Goal: Task Accomplishment & Management: Manage account settings

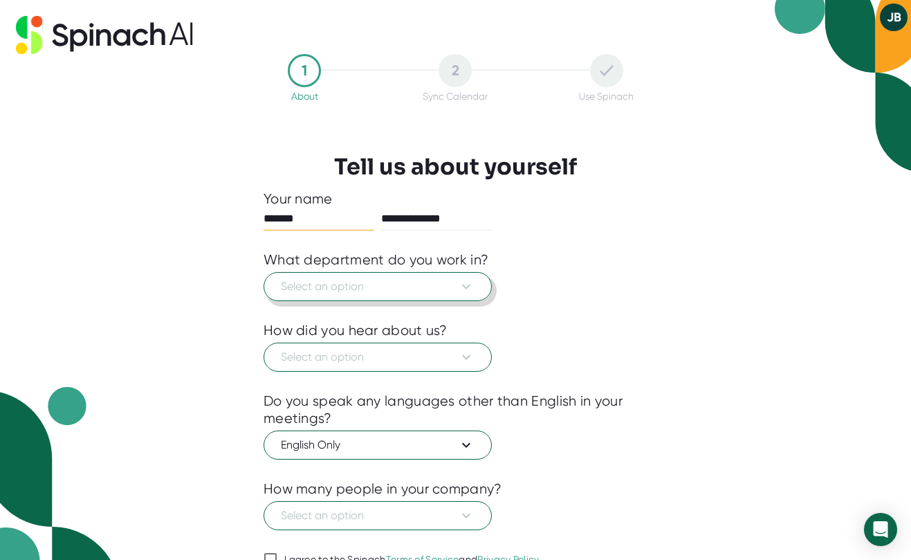
click at [466, 288] on icon at bounding box center [466, 286] width 17 height 17
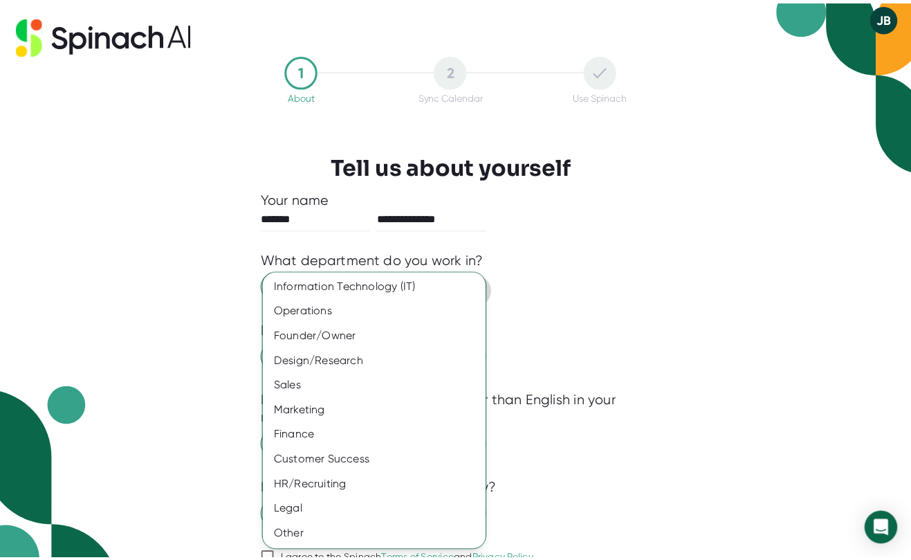
scroll to position [77, 0]
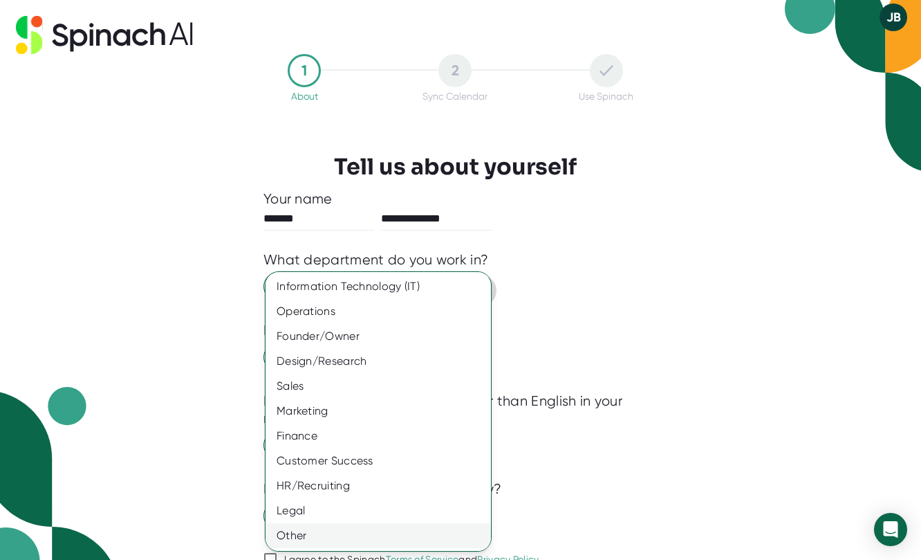
click at [343, 537] on div "Other" at bounding box center [384, 535] width 236 height 25
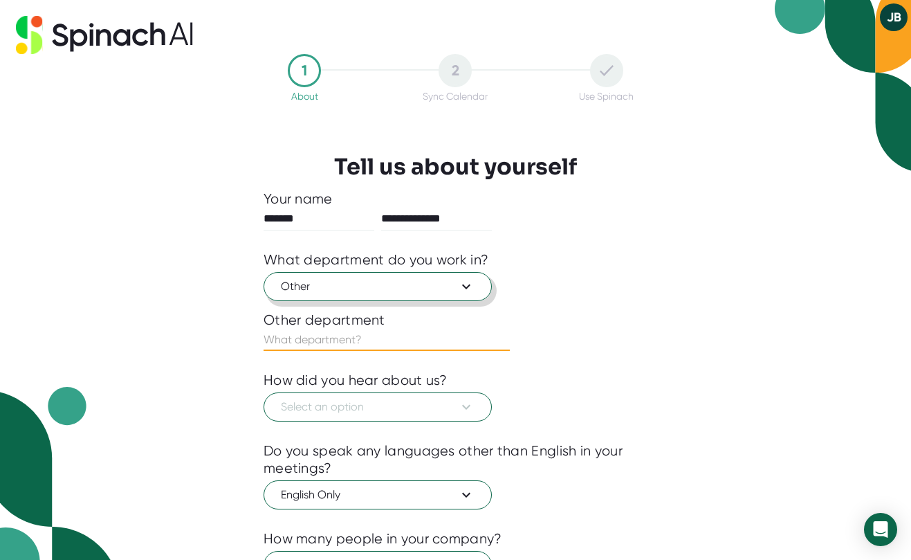
click at [416, 347] on input "text" at bounding box center [387, 340] width 246 height 22
type input "Education - Equity and Targeted Instruction"
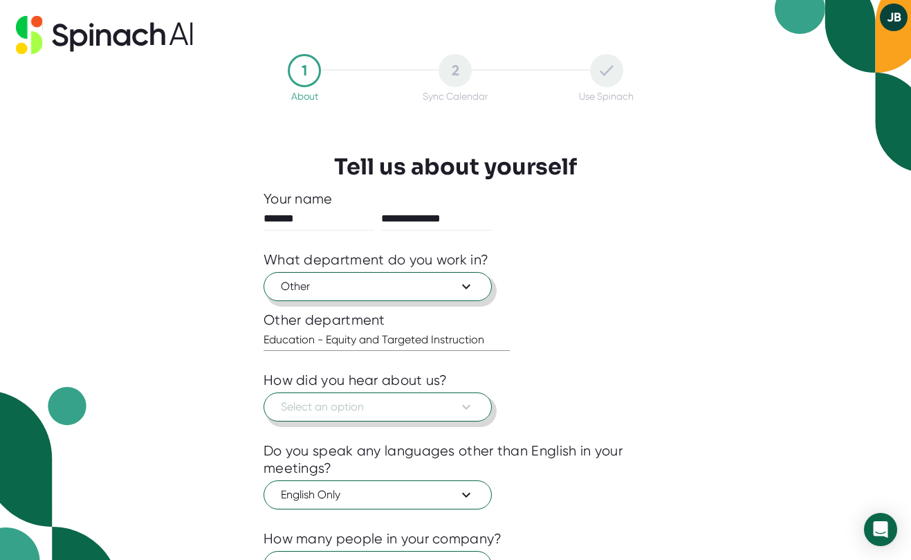
scroll to position [0, 0]
click at [466, 412] on icon at bounding box center [466, 406] width 17 height 17
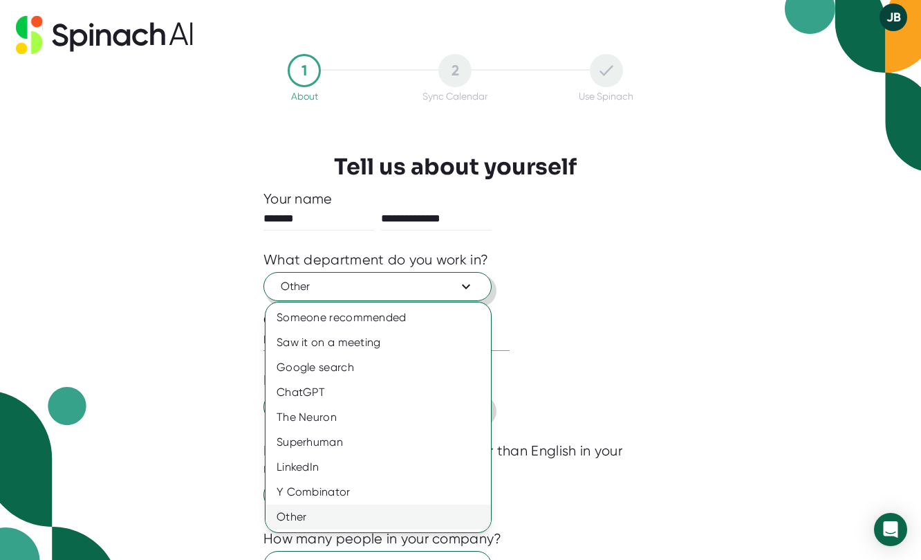
click at [332, 529] on div "Other" at bounding box center [379, 516] width 226 height 25
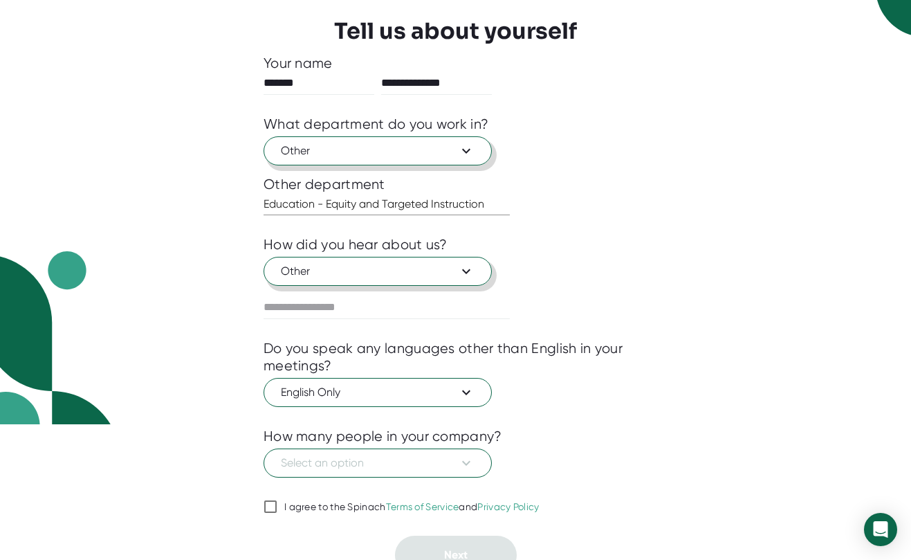
scroll to position [136, 0]
click at [308, 470] on span "Select an option" at bounding box center [378, 462] width 194 height 17
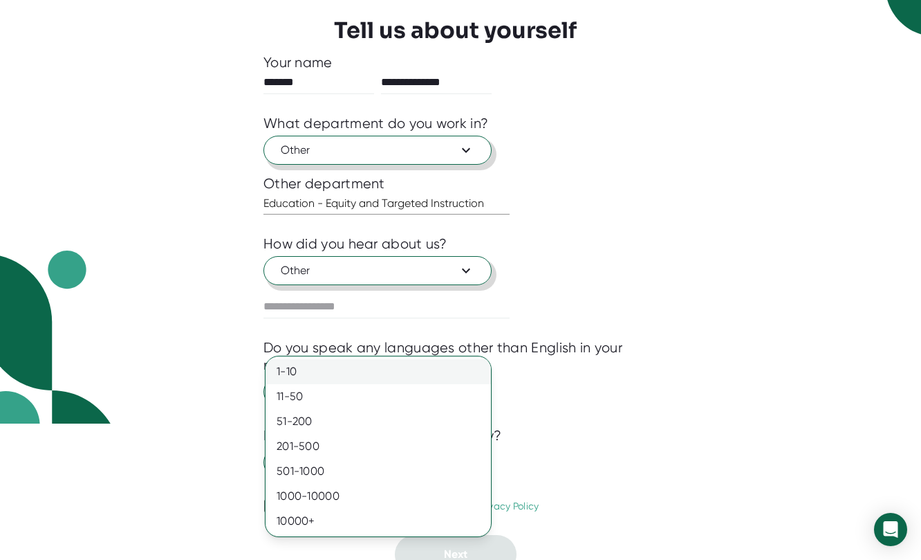
click at [297, 372] on div "1-10" at bounding box center [379, 371] width 226 height 25
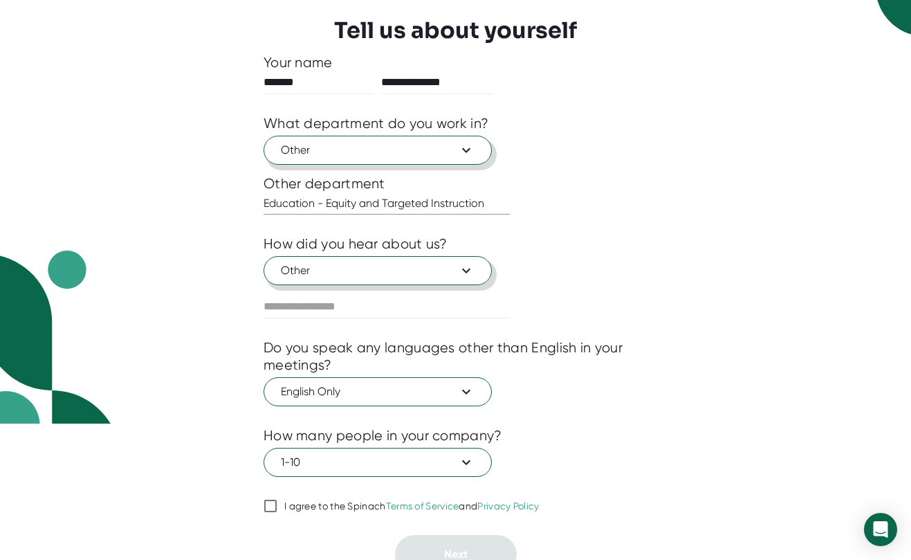
click at [274, 514] on input "I agree to the Spinach Terms of Service and Privacy Policy" at bounding box center [271, 505] width 14 height 17
checkbox input "true"
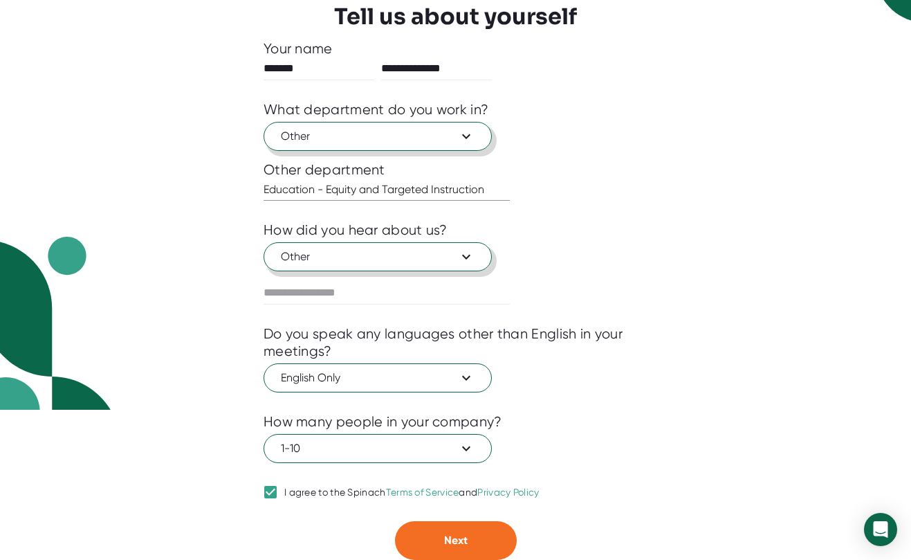
scroll to position [166, 0]
click at [451, 540] on span "Next" at bounding box center [456, 539] width 24 height 13
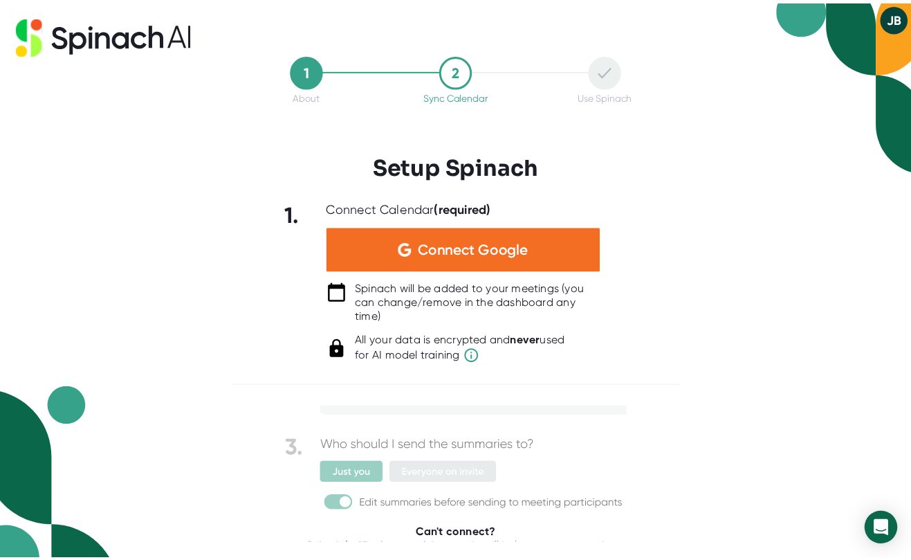
scroll to position [177, 0]
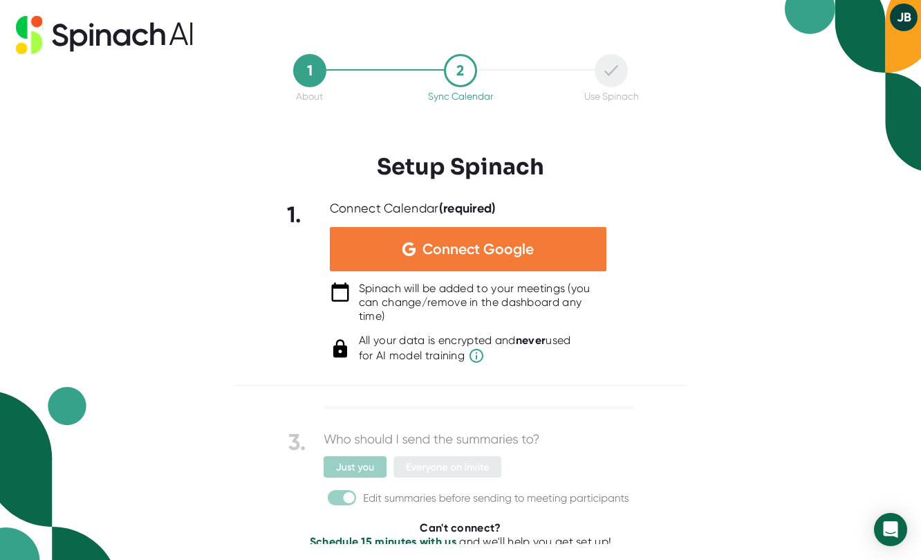
click at [452, 249] on span "Connect Google" at bounding box center [478, 249] width 111 height 14
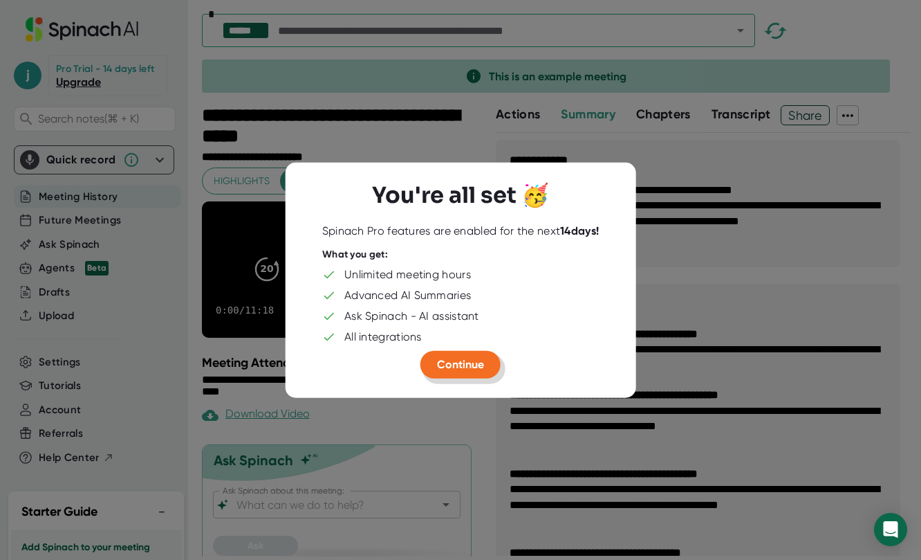
click at [486, 365] on button "Continue" at bounding box center [461, 364] width 80 height 28
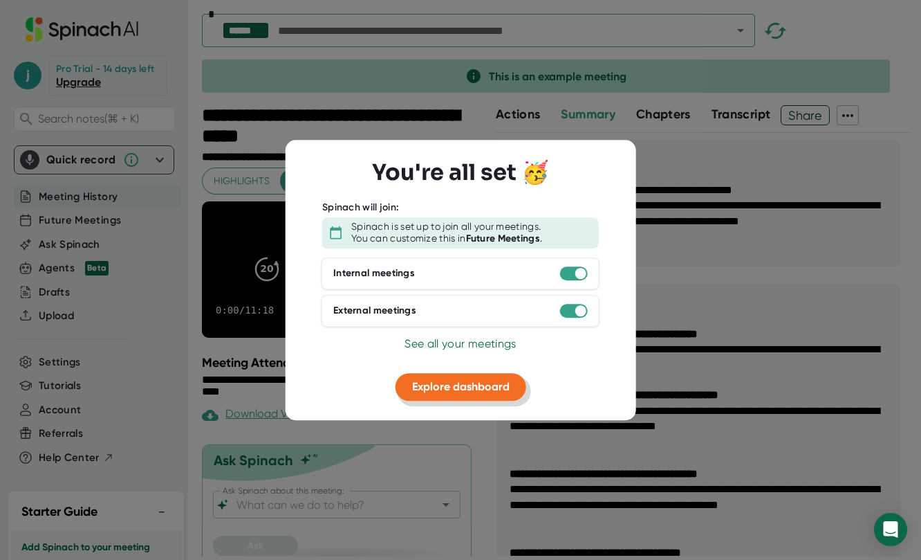
click at [498, 389] on span "Explore dashboard" at bounding box center [461, 386] width 98 height 13
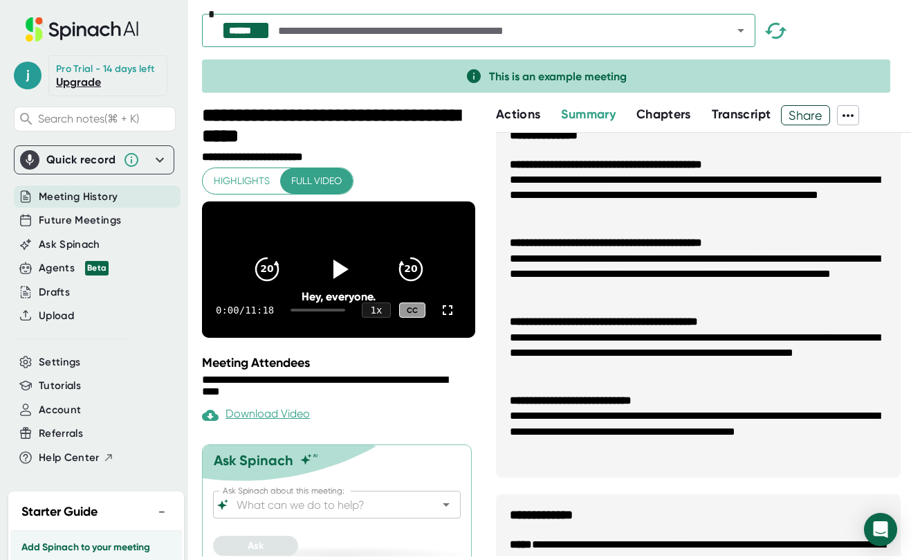
scroll to position [1096, 0]
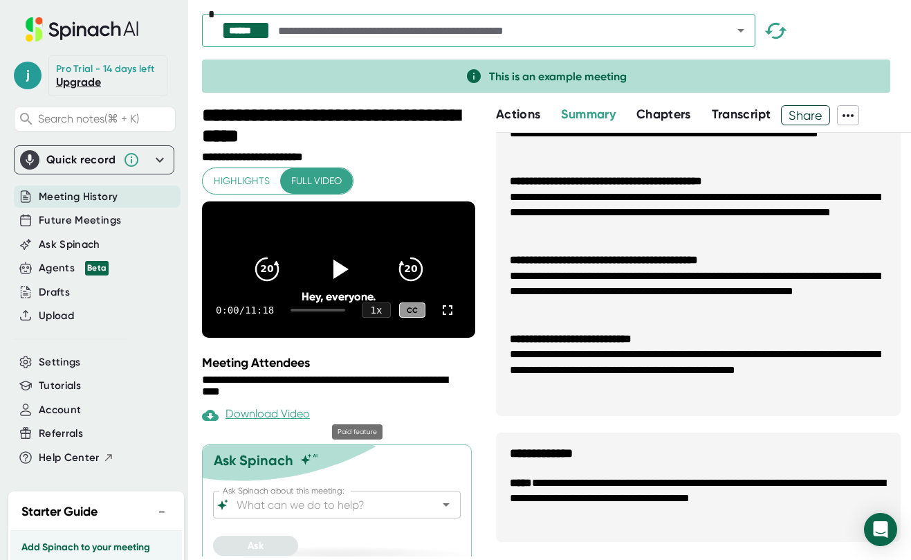
click at [276, 423] on div "Download Video" at bounding box center [256, 415] width 108 height 17
click at [404, 318] on div "CC" at bounding box center [412, 310] width 26 height 16
click at [333, 279] on icon at bounding box center [341, 269] width 16 height 20
click at [371, 317] on div "1 x" at bounding box center [376, 310] width 30 height 16
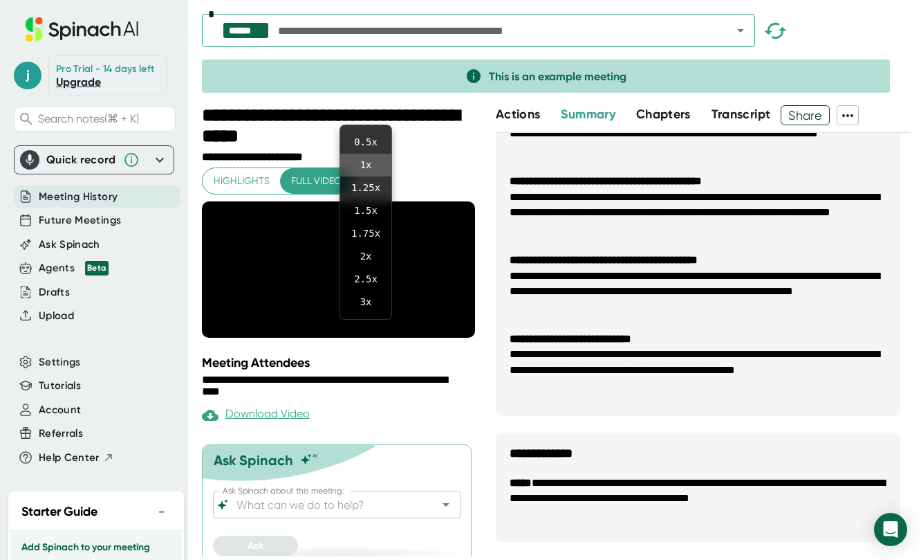
click at [390, 388] on div at bounding box center [460, 280] width 921 height 560
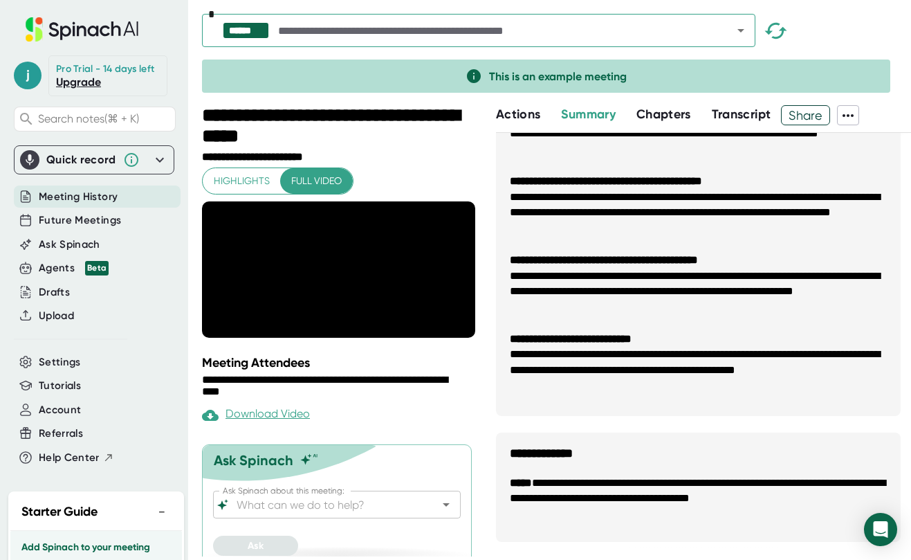
click at [742, 33] on icon "Open" at bounding box center [741, 30] width 17 height 17
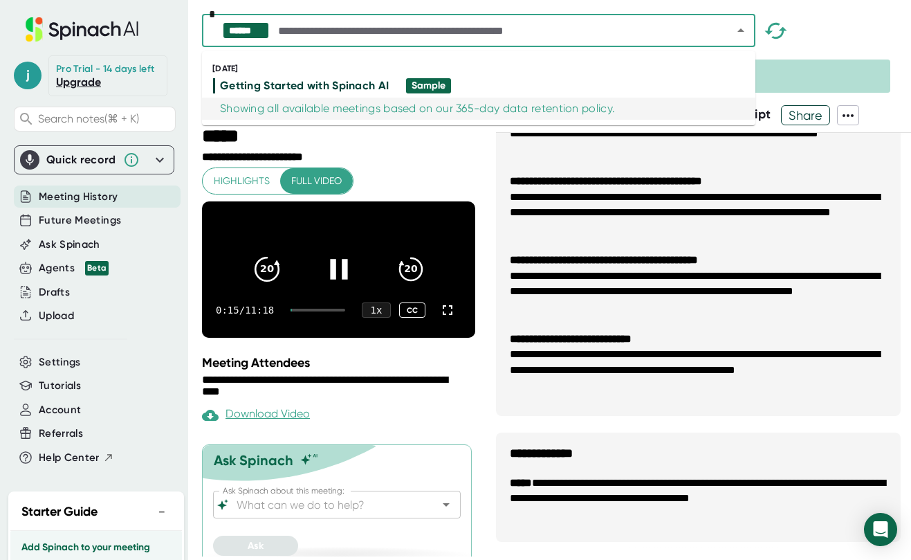
drag, startPoint x: 257, startPoint y: 276, endPoint x: 267, endPoint y: 275, distance: 10.5
click at [257, 275] on icon "20" at bounding box center [266, 269] width 35 height 35
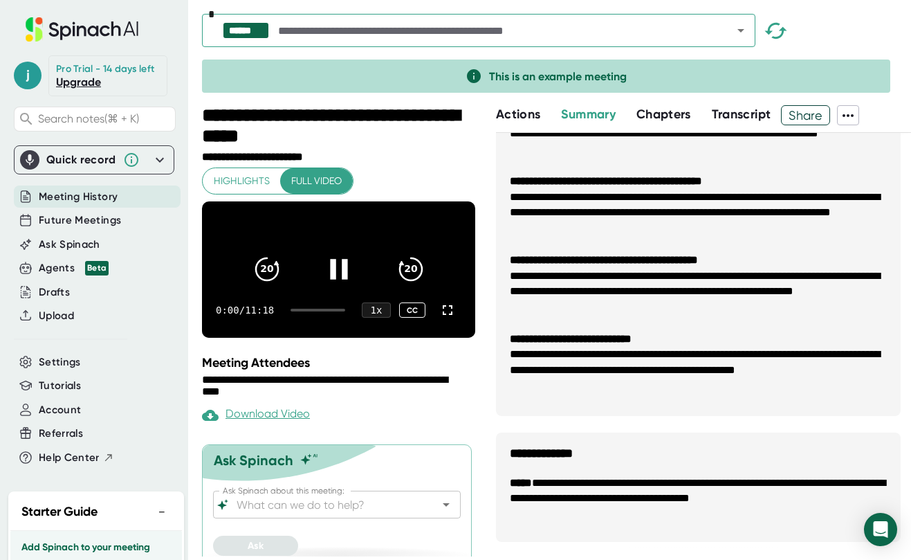
click at [335, 279] on icon at bounding box center [338, 269] width 35 height 35
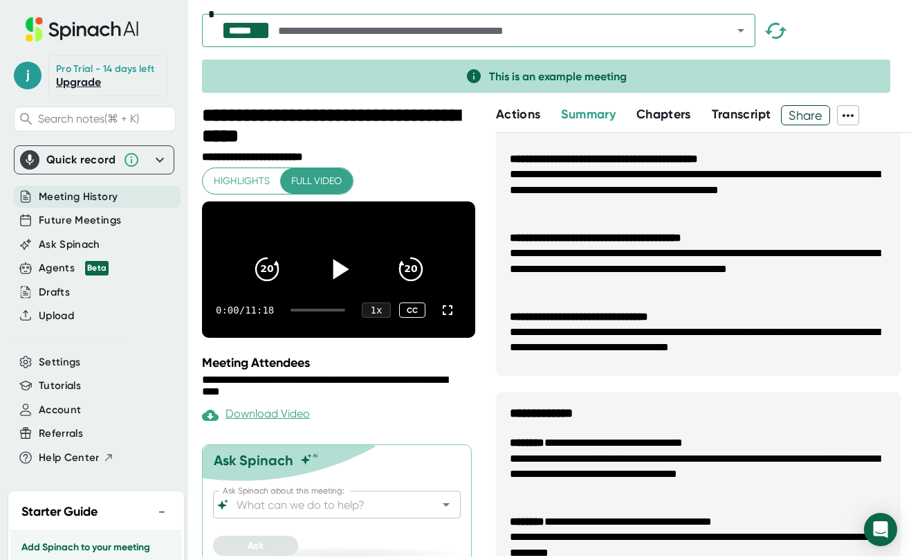
scroll to position [0, 0]
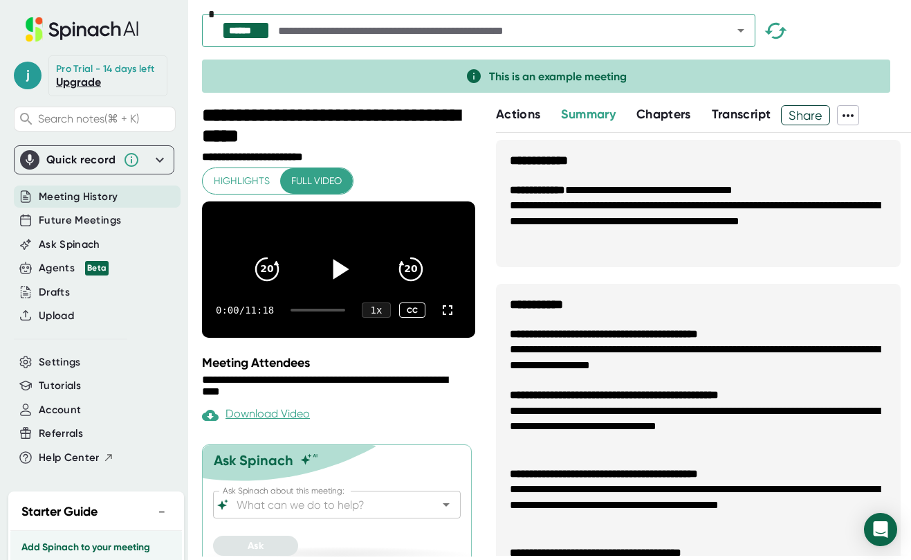
click at [592, 116] on span "Summary" at bounding box center [588, 114] width 54 height 15
click at [593, 118] on span "Summary" at bounding box center [588, 114] width 54 height 15
click at [516, 120] on span "Actions" at bounding box center [518, 114] width 44 height 15
